Goal: Information Seeking & Learning: Learn about a topic

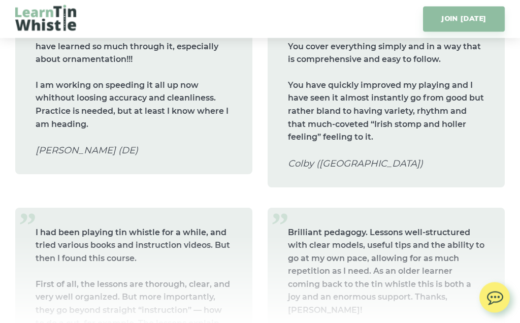
scroll to position [6779, 0]
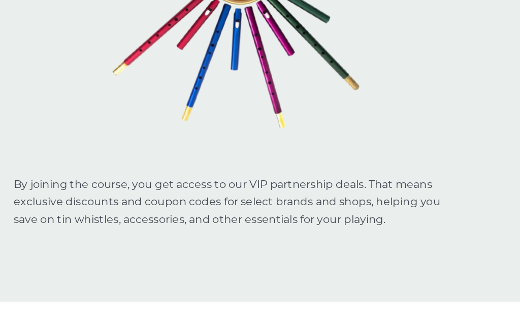
scroll to position [9406, 0]
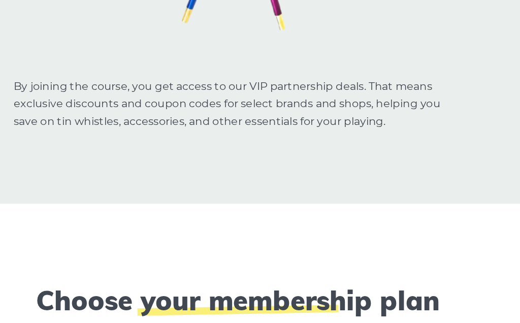
scroll to position [9485, 0]
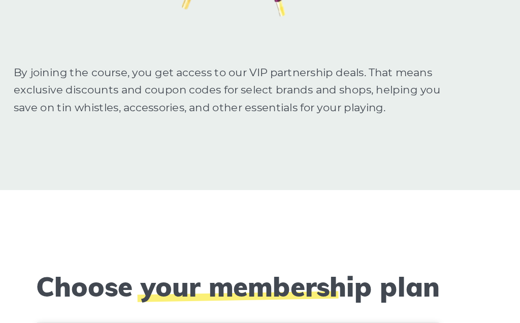
click at [209, 289] on li "6 months" at bounding box center [260, 302] width 102 height 27
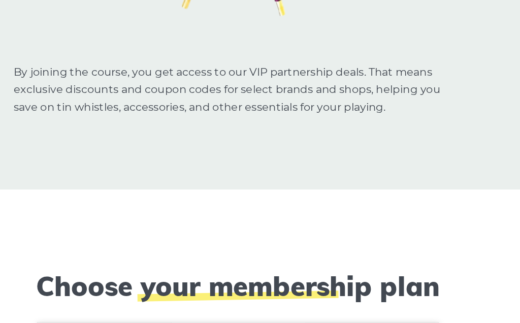
click at [311, 289] on li "Lifetime" at bounding box center [361, 302] width 101 height 27
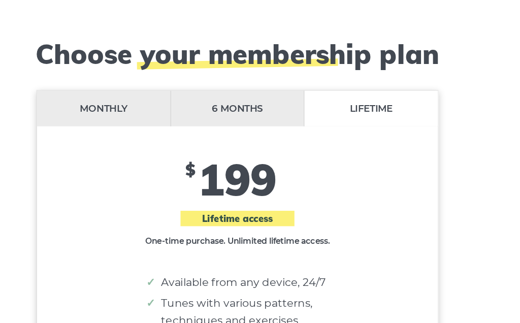
scroll to position [9674, 0]
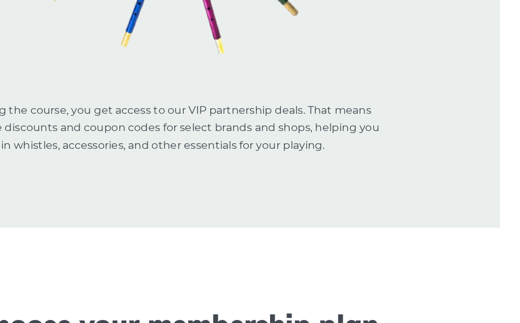
click at [210, 274] on li "6 months" at bounding box center [261, 287] width 102 height 27
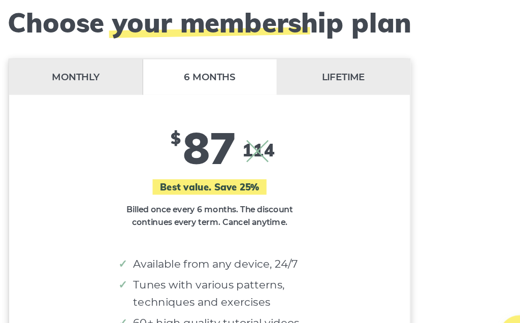
scroll to position [9691, 0]
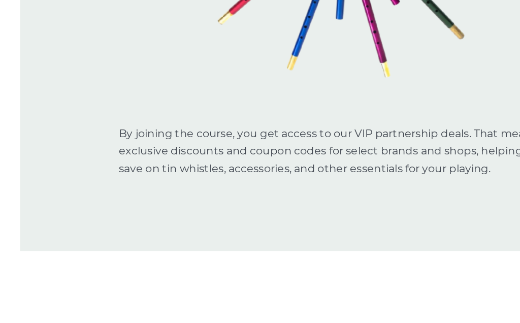
click at [127, 291] on li "Monthly" at bounding box center [159, 304] width 102 height 27
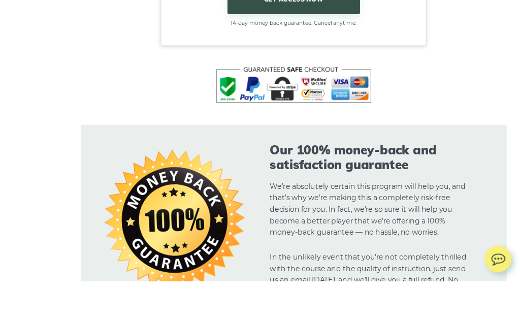
scroll to position [10260, 0]
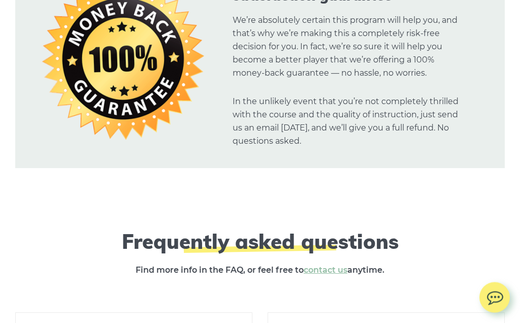
scroll to position [10384, 0]
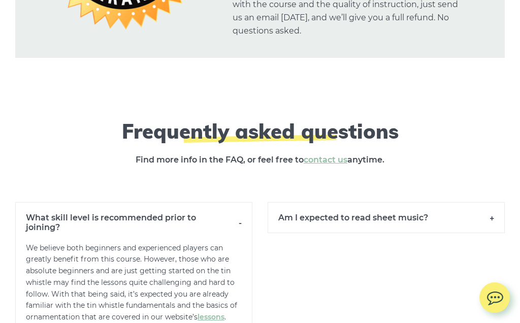
scroll to position [10502, 0]
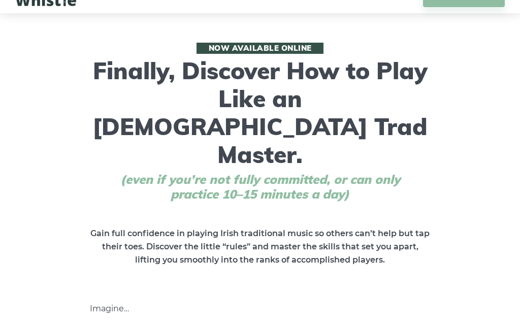
scroll to position [0, 0]
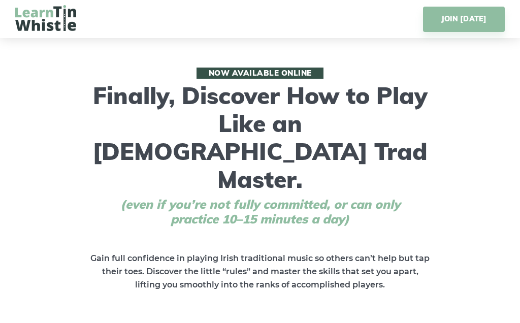
click at [37, 22] on img at bounding box center [45, 18] width 61 height 26
click at [43, 19] on img at bounding box center [45, 18] width 61 height 26
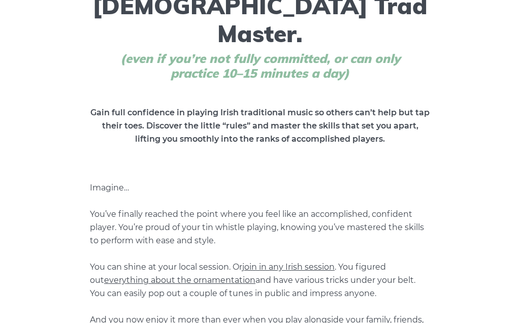
scroll to position [148, 0]
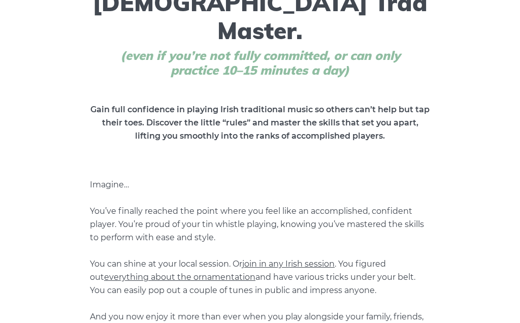
click at [174, 273] on span "everything about the ornamentation" at bounding box center [179, 278] width 151 height 10
click at [149, 227] on p "Imagine… You’ve finally reached the point where you feel like an accomplished, …" at bounding box center [260, 284] width 340 height 211
click at [180, 273] on span "everything about the ornamentation" at bounding box center [179, 278] width 151 height 10
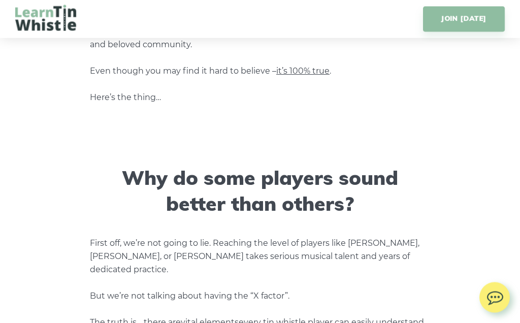
scroll to position [434, 0]
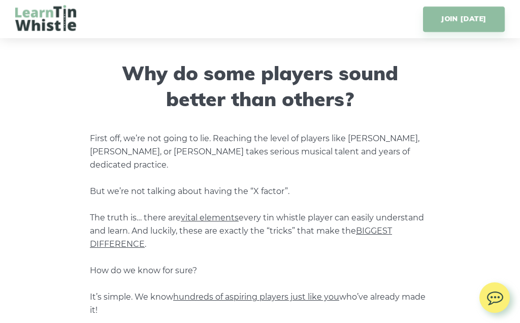
scroll to position [566, 0]
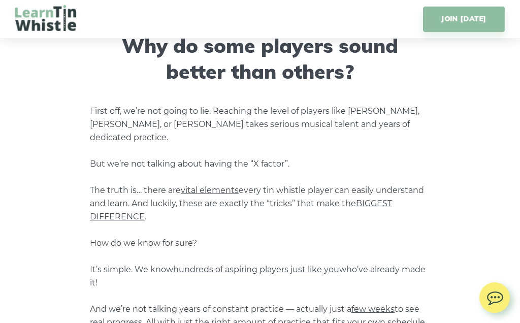
click at [223, 265] on span "hundreds of aspiring players just like you" at bounding box center [256, 270] width 166 height 10
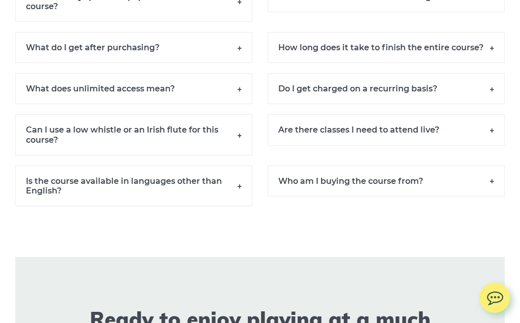
scroll to position [9483, 0]
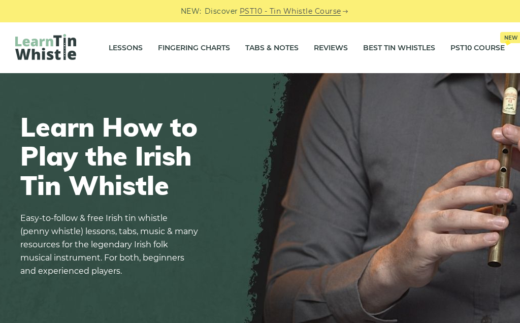
click at [128, 50] on link "Lessons" at bounding box center [126, 47] width 34 height 25
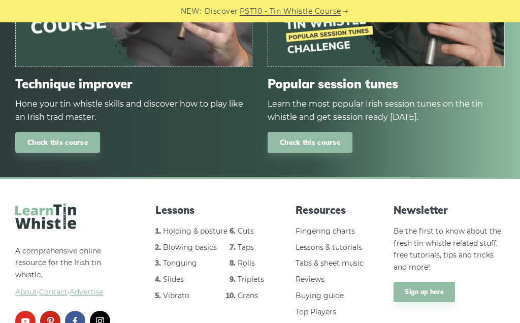
scroll to position [1419, 0]
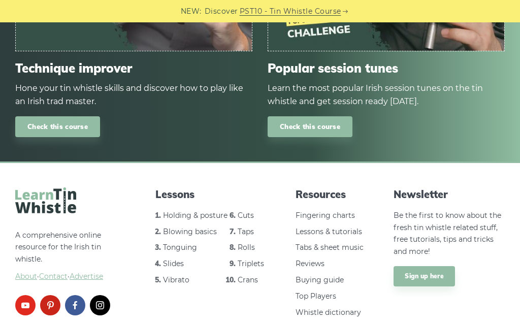
click at [319, 234] on link "Lessons & tutorials" at bounding box center [329, 231] width 67 height 9
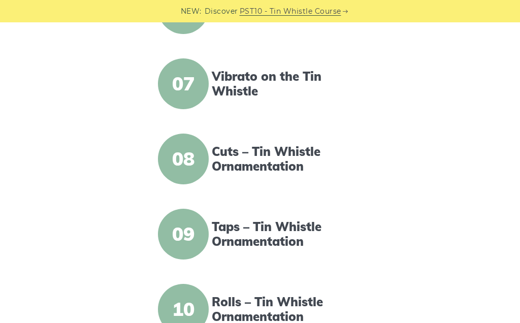
scroll to position [703, 0]
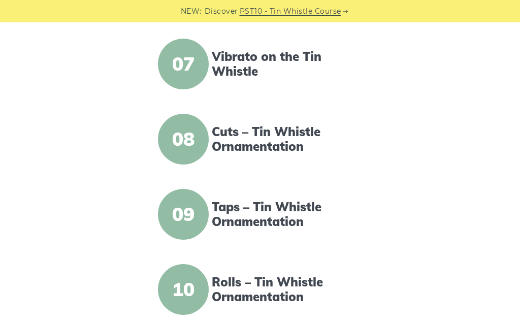
click at [240, 285] on link "Rolls – Tin Whistle Ornamentation" at bounding box center [288, 289] width 153 height 29
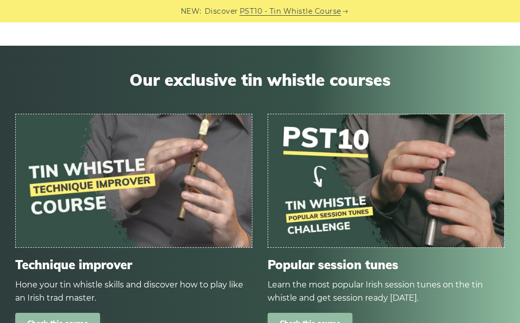
scroll to position [3417, 0]
